Goal: Transaction & Acquisition: Purchase product/service

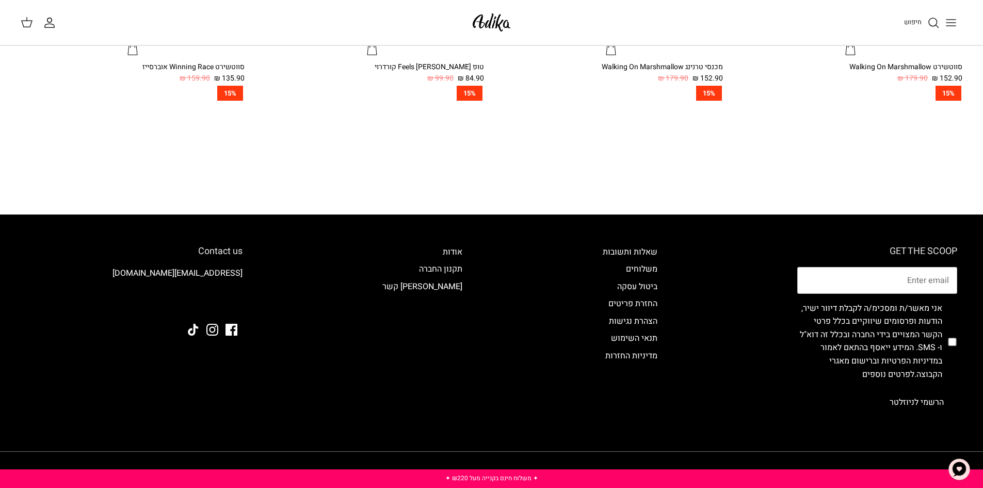
scroll to position [1129, 0]
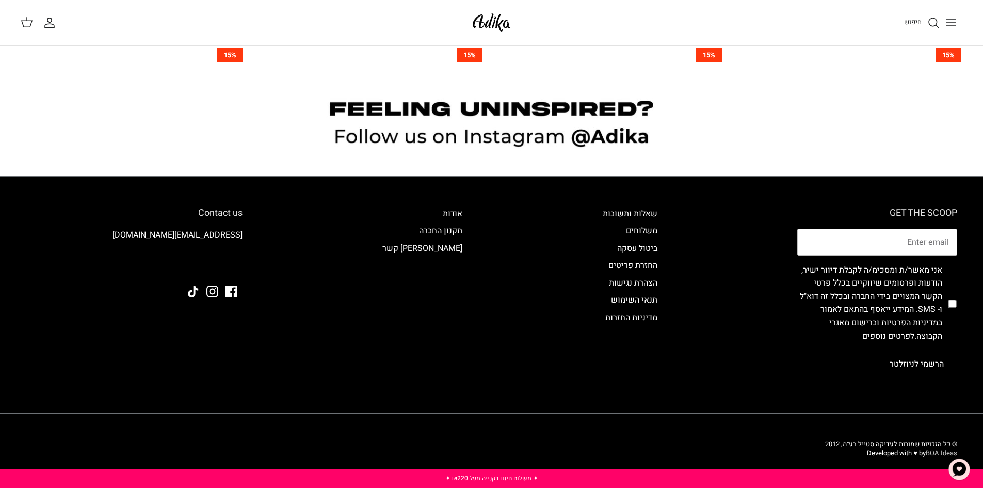
click at [938, 451] on link "BOA Ideas" at bounding box center [941, 453] width 31 height 10
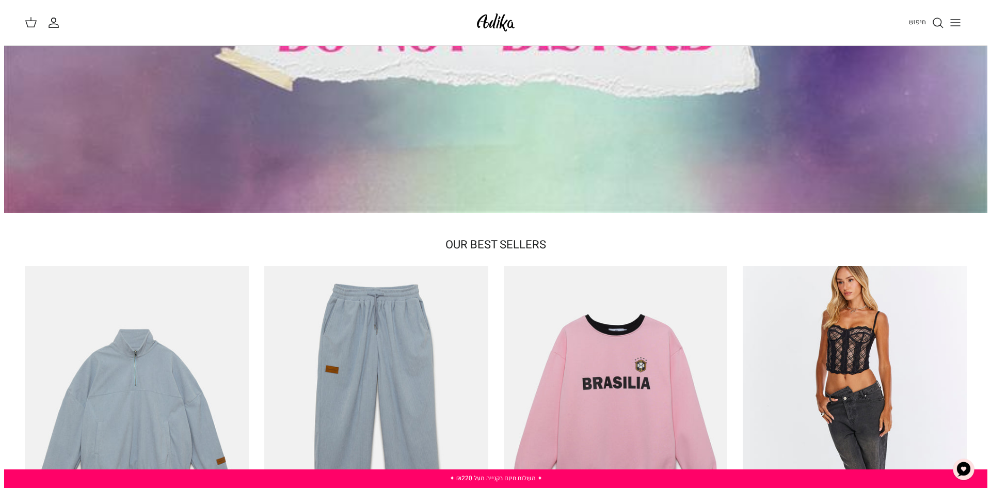
scroll to position [0, 0]
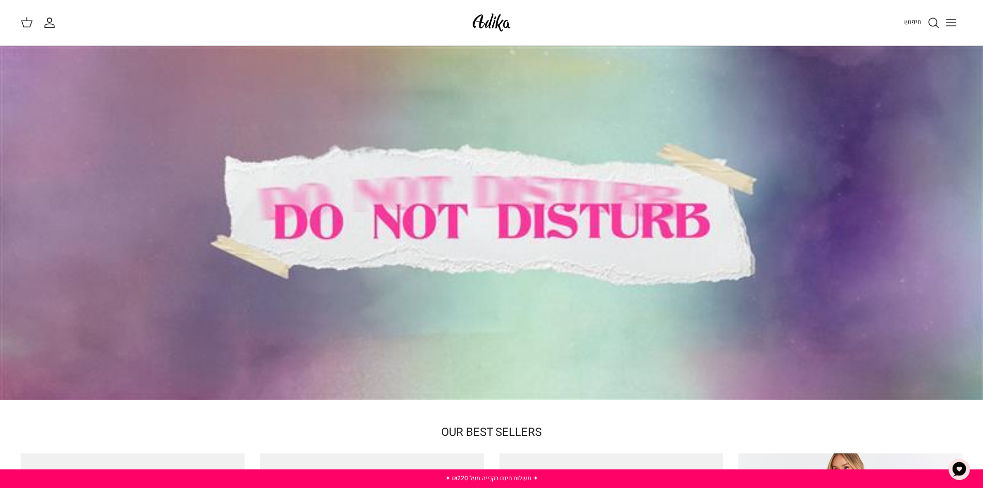
click at [960, 25] on button "Toggle menu" at bounding box center [951, 22] width 23 height 23
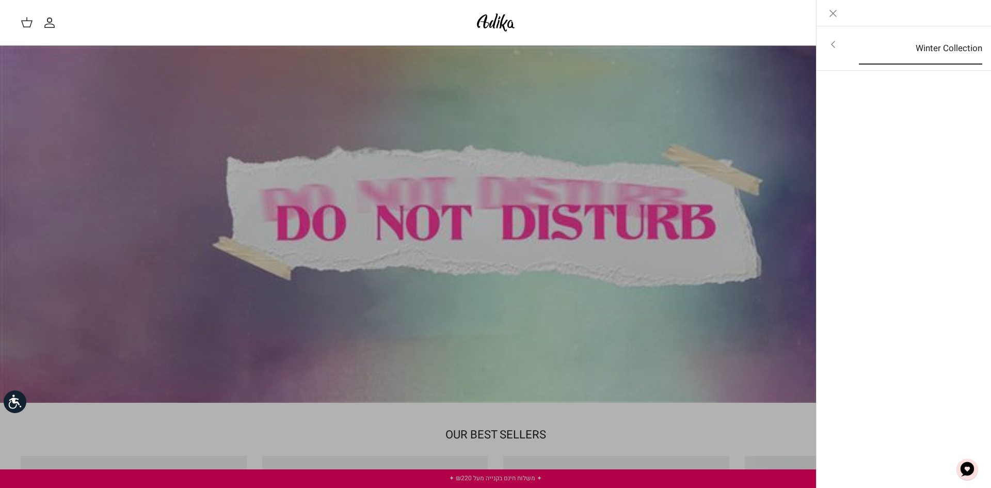
click at [958, 58] on link "Winter Collection" at bounding box center [921, 49] width 142 height 32
click at [934, 45] on link "לכל הפריטים" at bounding box center [904, 46] width 165 height 26
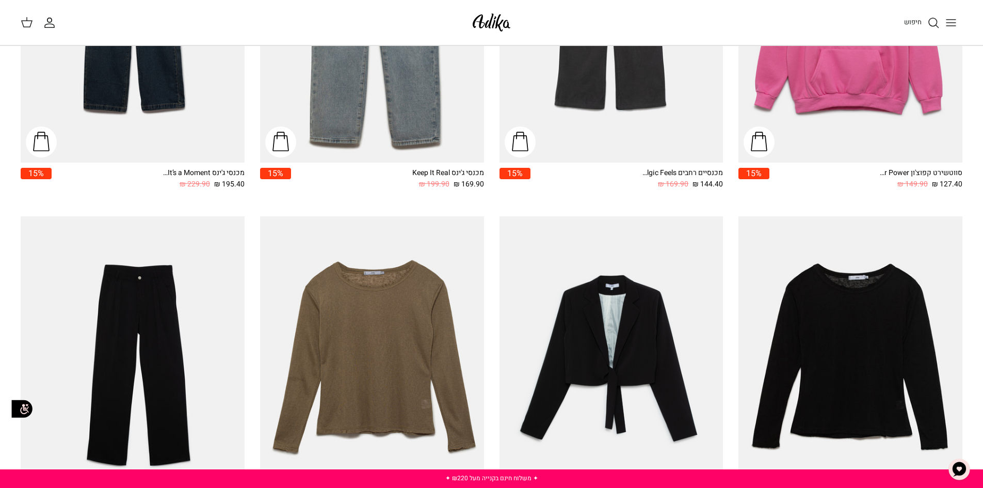
scroll to position [1446, 0]
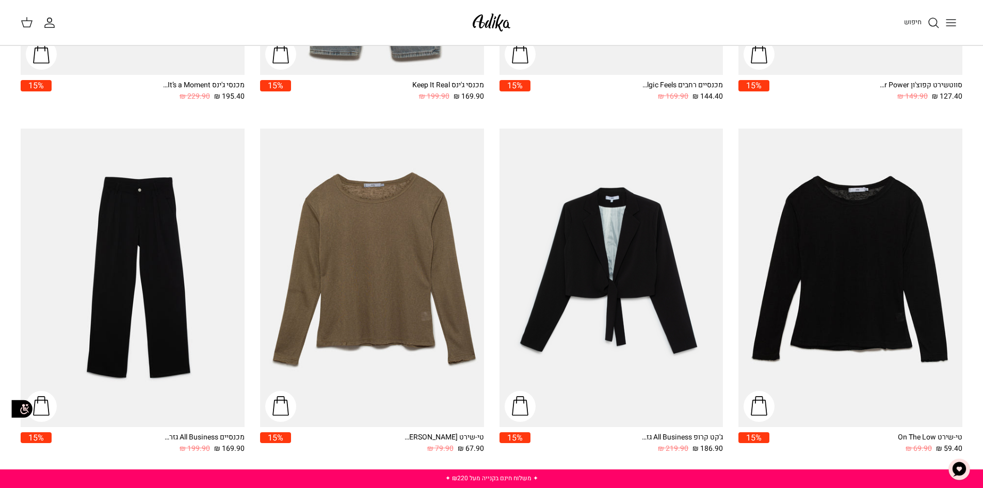
click at [346, 251] on img "טי-שירט Sandy Dunes שרוולים ארוכים" at bounding box center [372, 278] width 224 height 298
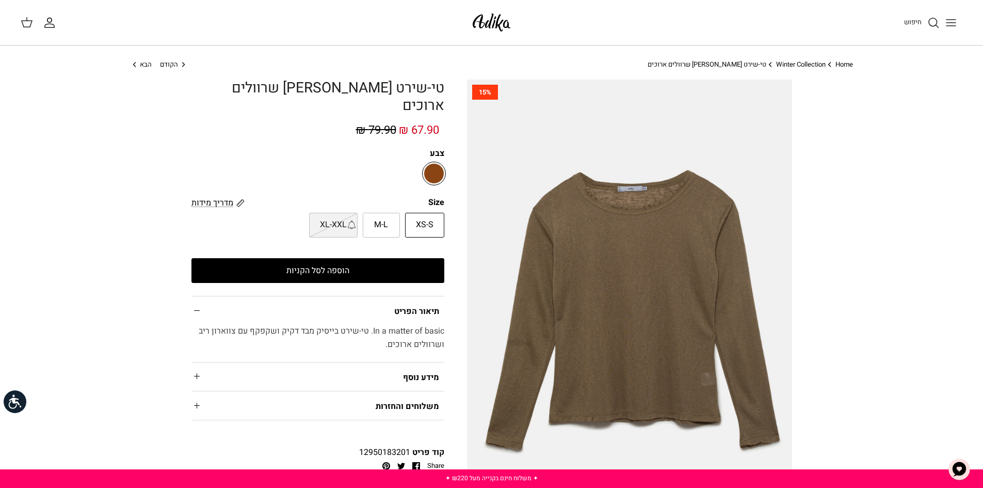
click at [443, 163] on link at bounding box center [434, 173] width 21 height 21
click at [415, 259] on button "הוספה לסל הקניות" at bounding box center [318, 270] width 253 height 25
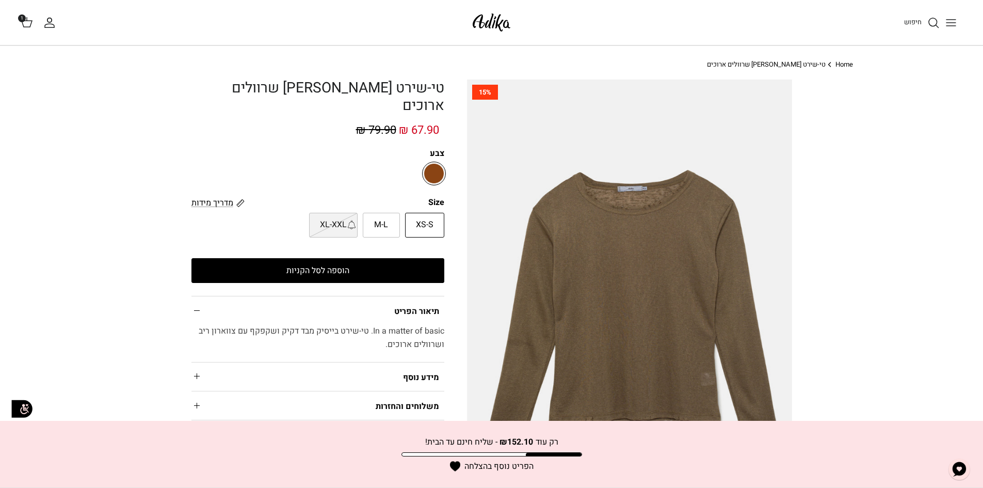
click at [21, 22] on icon at bounding box center [27, 22] width 12 height 12
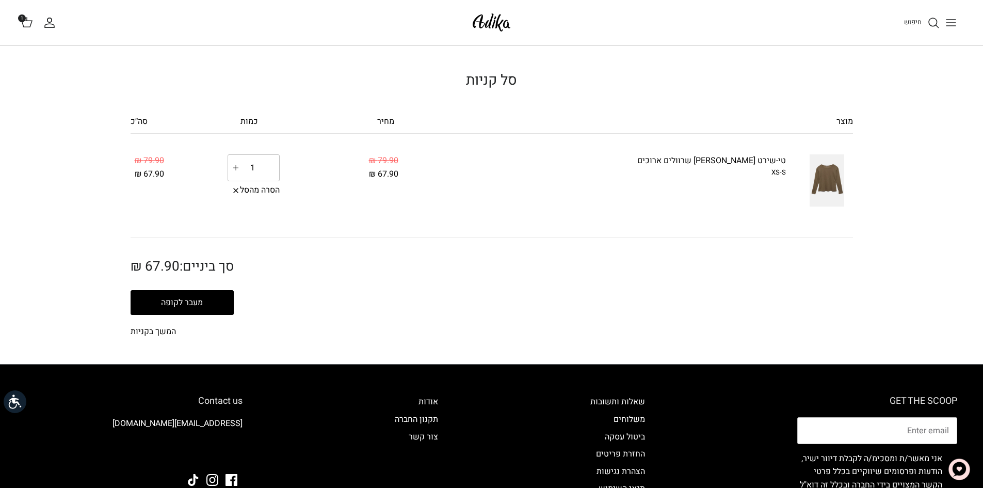
click at [213, 294] on button "מעבר לקופה" at bounding box center [182, 302] width 103 height 25
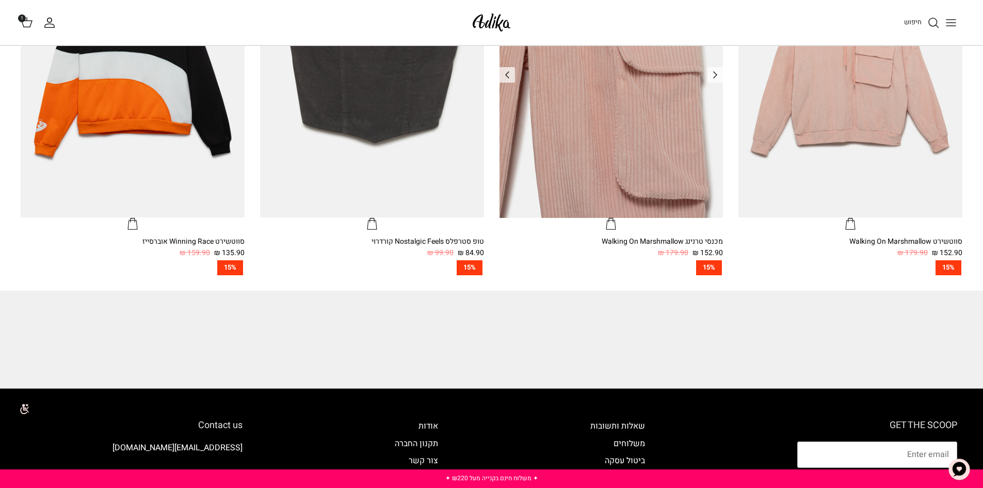
scroll to position [1132, 0]
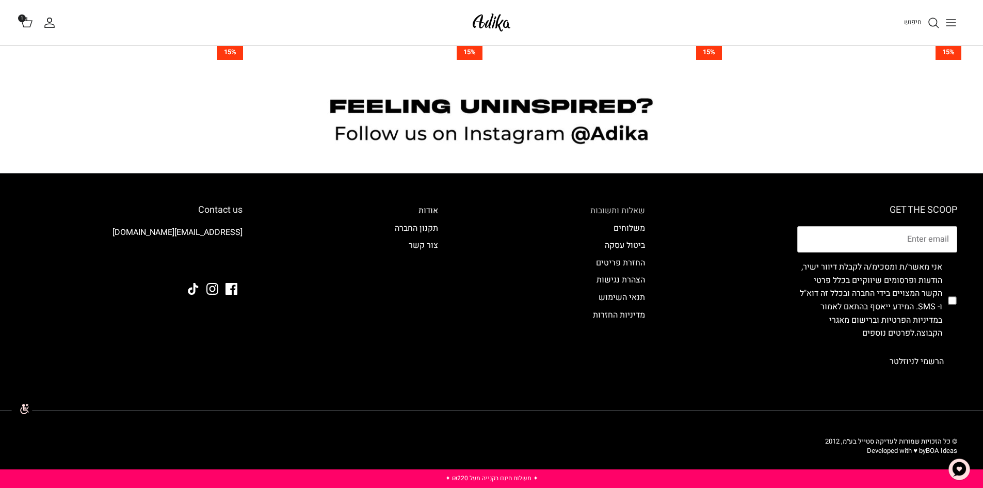
click at [629, 210] on link "שאלות ותשובות" at bounding box center [618, 210] width 55 height 12
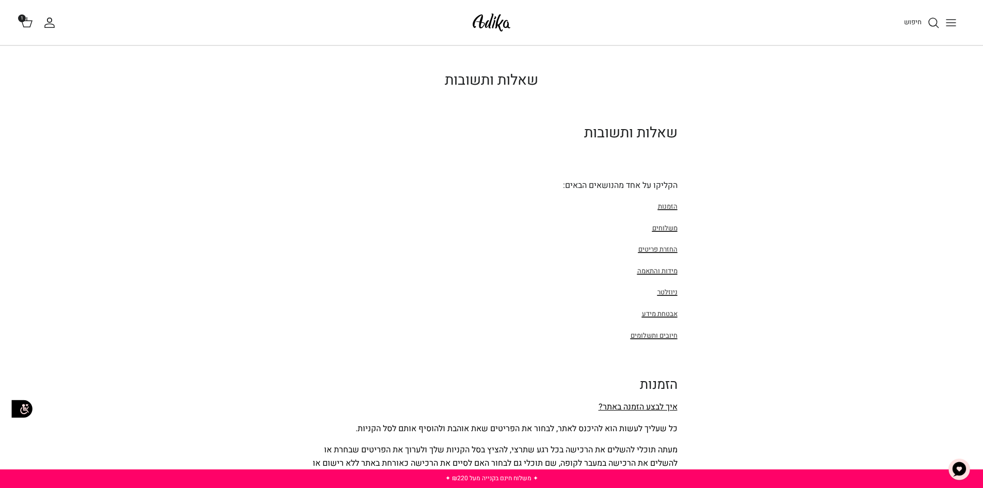
click at [668, 247] on span "החזרת פריטים" at bounding box center [658, 249] width 39 height 10
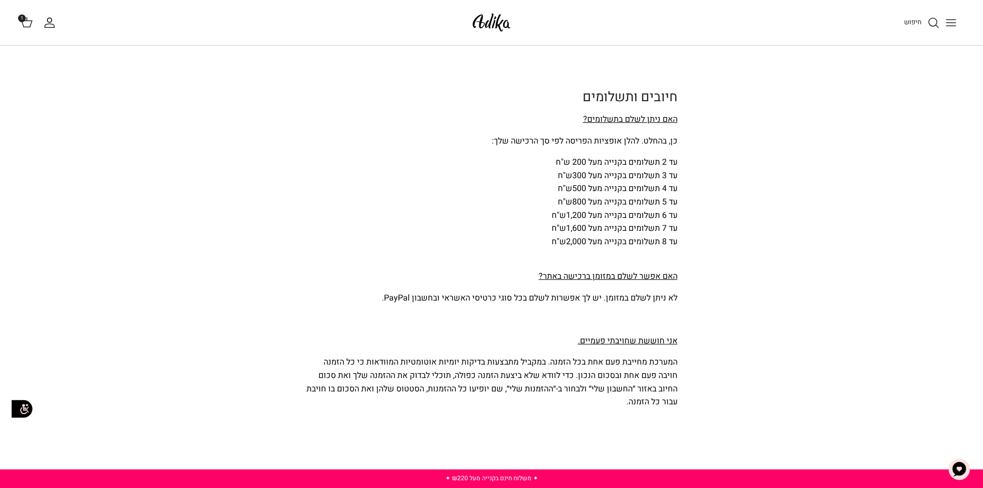
scroll to position [3232, 0]
